Goal: Task Accomplishment & Management: Manage account settings

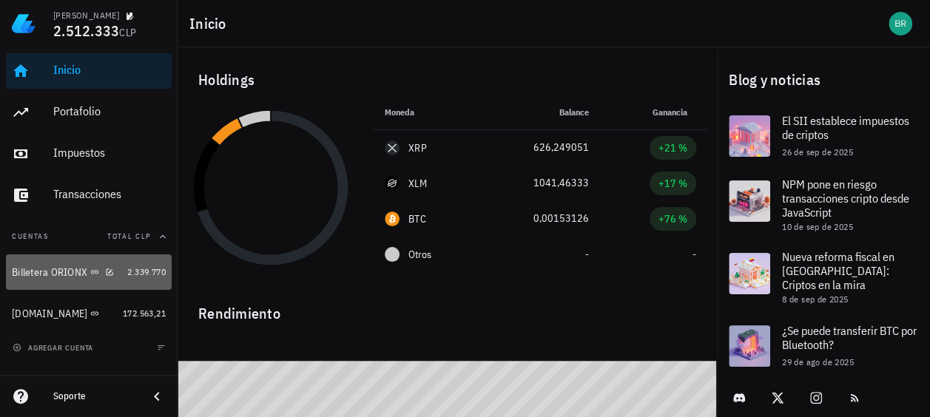
click at [51, 272] on div "Billetera ORIONX" at bounding box center [50, 272] width 76 height 13
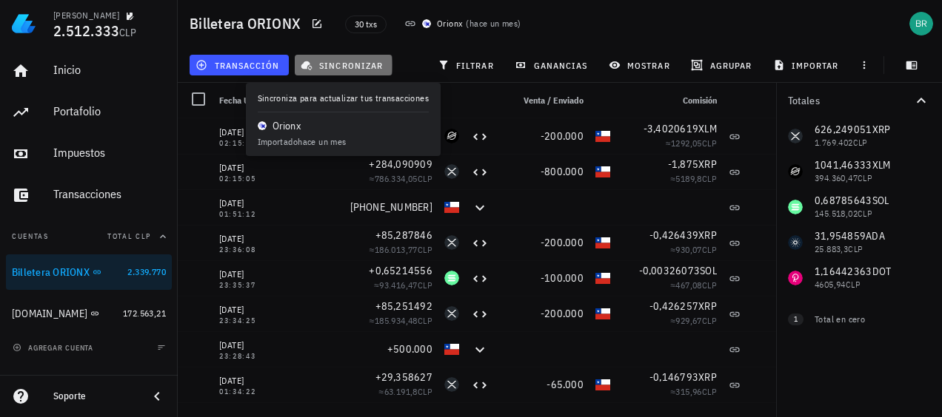
click at [349, 63] on span "sincronizar" at bounding box center [342, 65] width 79 height 12
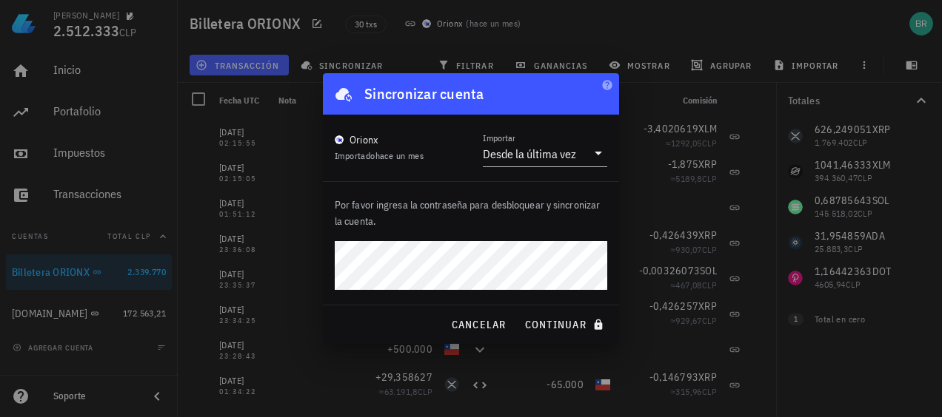
click at [518, 312] on button "continuar" at bounding box center [565, 325] width 95 height 27
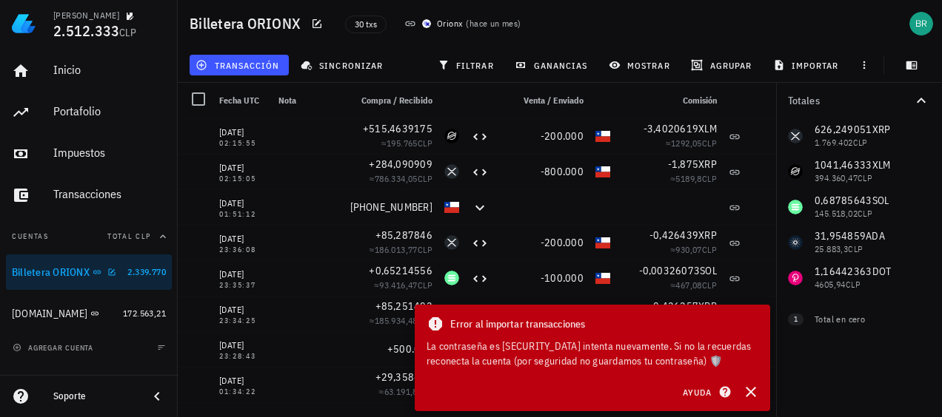
click at [166, 271] on link "Billetera ORIONX 2.339.770" at bounding box center [89, 273] width 166 height 36
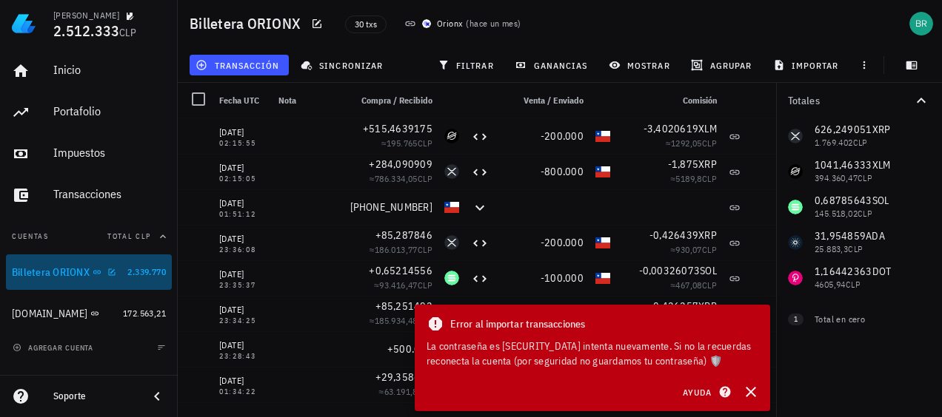
click at [122, 272] on link "Billetera ORIONX 2.339.770" at bounding box center [89, 273] width 166 height 36
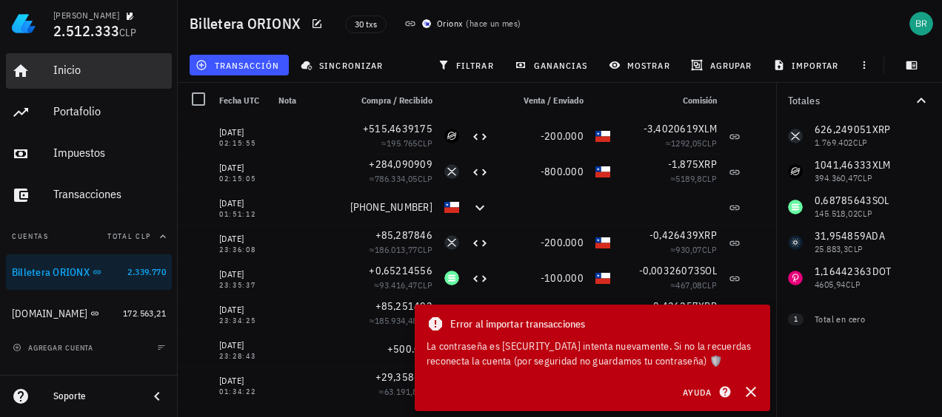
click at [74, 67] on div "Inicio" at bounding box center [109, 70] width 113 height 14
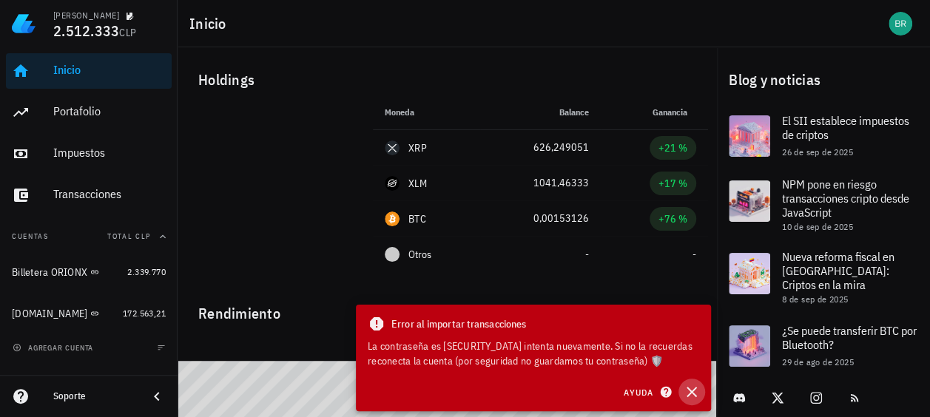
click at [695, 393] on icon "button" at bounding box center [692, 392] width 18 height 18
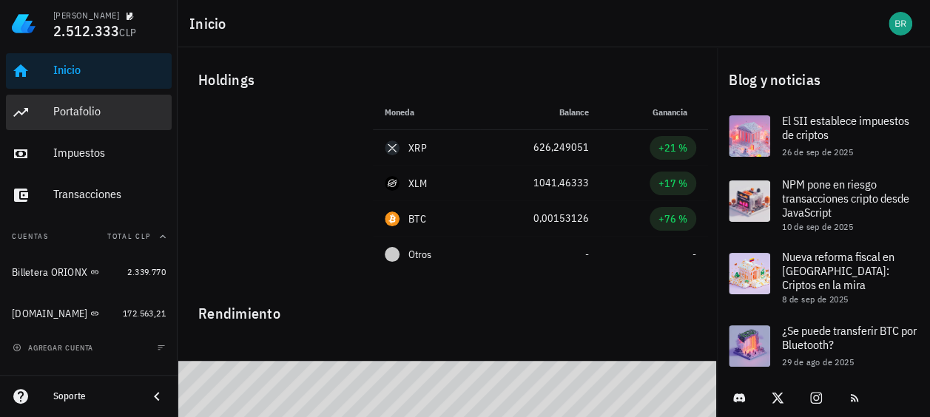
click at [78, 110] on div "Portafolio" at bounding box center [109, 111] width 113 height 14
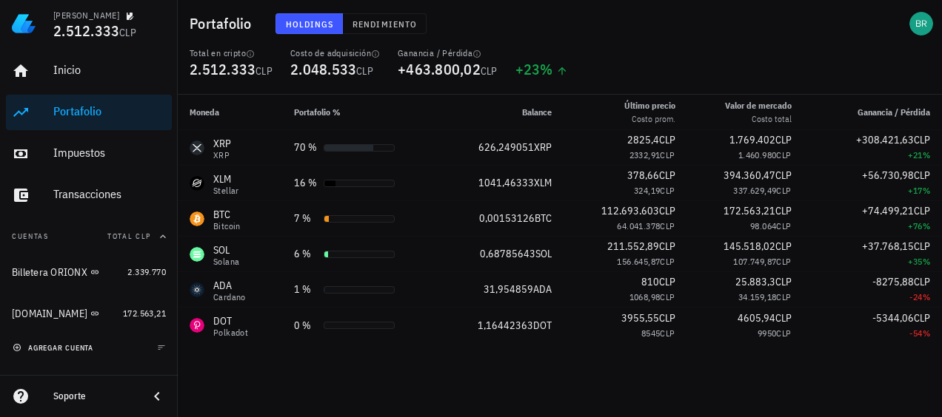
click at [81, 348] on span "agregar cuenta" at bounding box center [55, 348] width 78 height 10
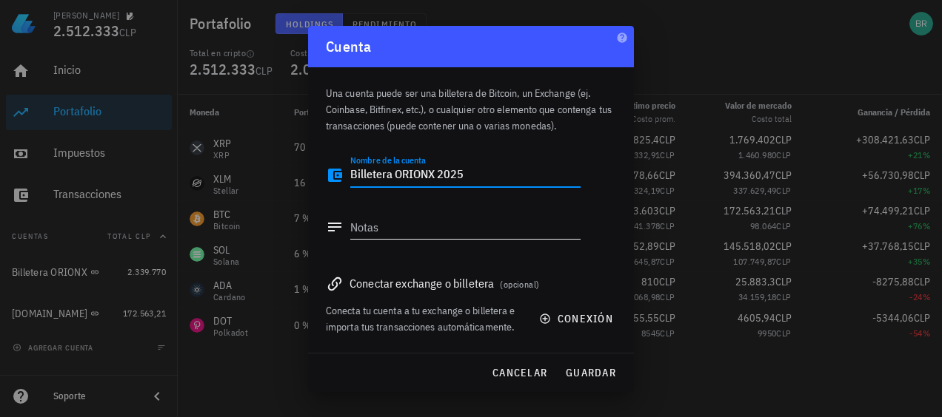
type textarea "Billetera ORIONX 2025"
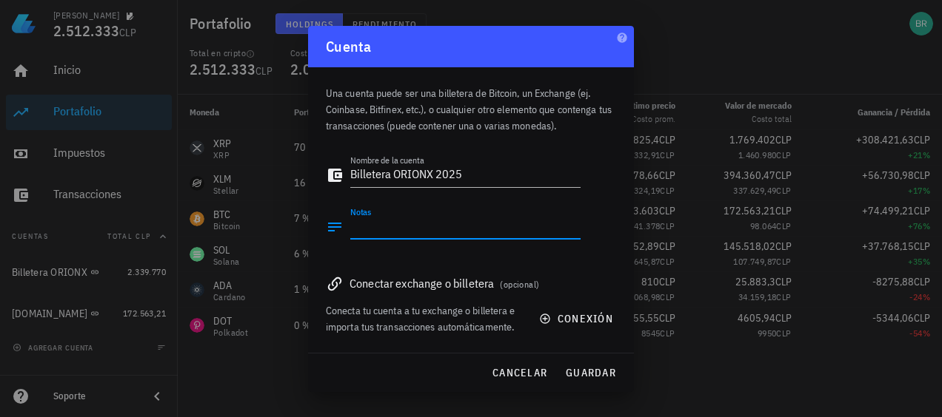
drag, startPoint x: 389, startPoint y: 237, endPoint x: 357, endPoint y: 229, distance: 33.4
click at [387, 237] on textarea "Notas" at bounding box center [465, 227] width 230 height 24
click at [332, 229] on icon at bounding box center [335, 227] width 18 height 18
click at [594, 369] on span "guardar" at bounding box center [590, 372] width 51 height 13
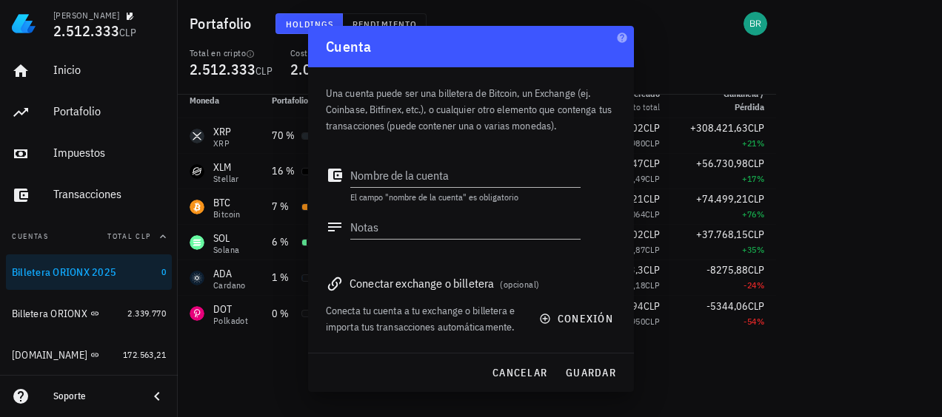
scroll to position [30, 0]
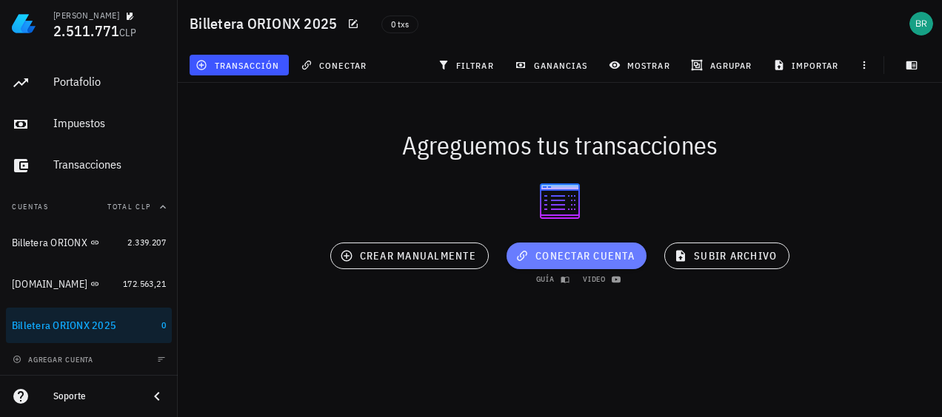
click at [544, 256] on span "conectar cuenta" at bounding box center [576, 255] width 116 height 13
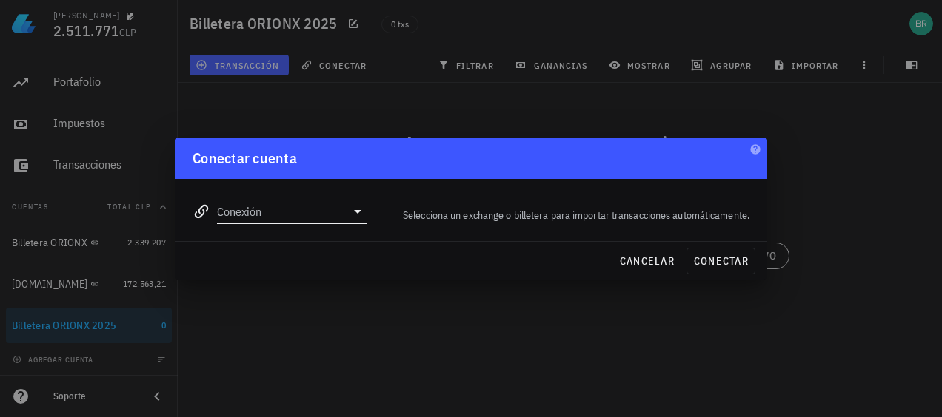
click at [365, 209] on icon at bounding box center [358, 212] width 18 height 18
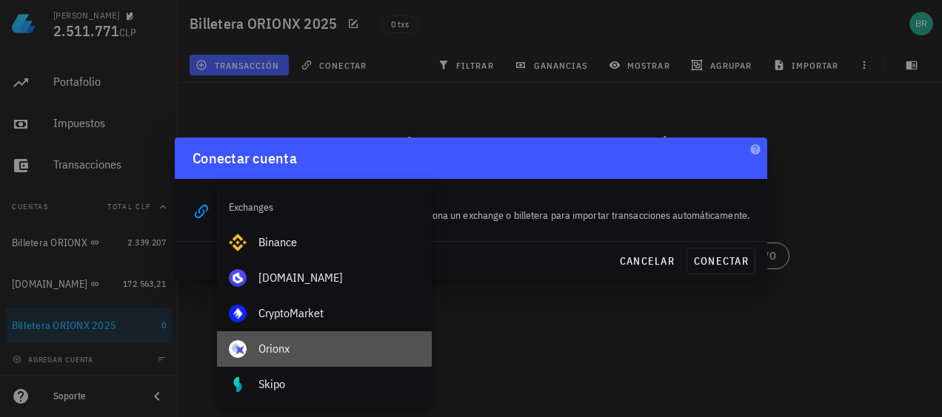
click at [266, 354] on div "Orionx" at bounding box center [338, 349] width 161 height 14
type input "Orionx"
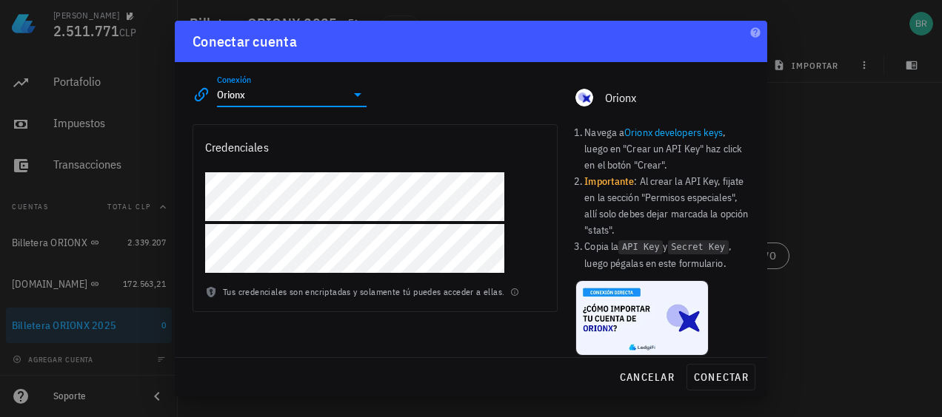
click at [657, 133] on link "Orionx developers keys" at bounding box center [673, 132] width 98 height 13
click at [685, 133] on link "Orionx developers keys" at bounding box center [673, 132] width 98 height 13
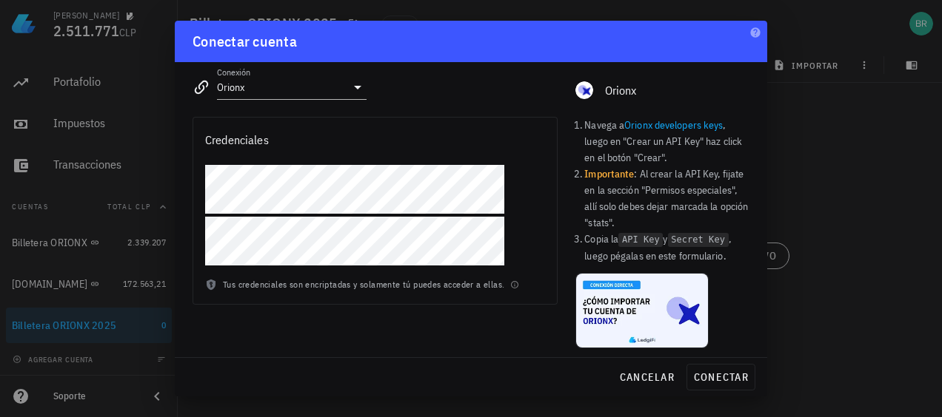
click at [853, 164] on div at bounding box center [471, 208] width 942 height 417
